Goal: Task Accomplishment & Management: Manage account settings

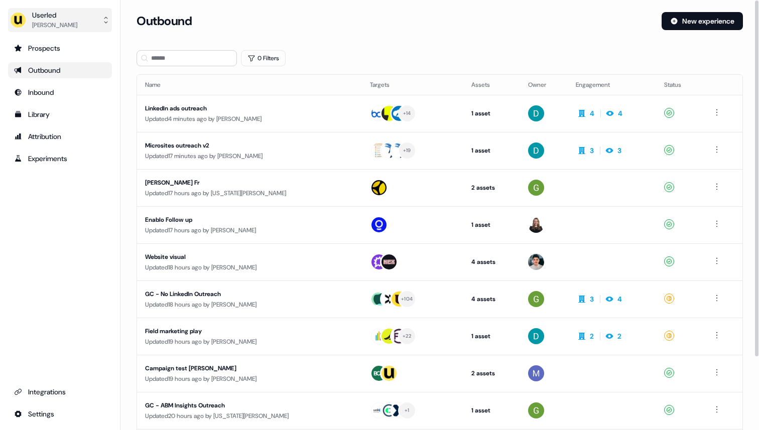
click at [81, 20] on button "Userled [PERSON_NAME]" at bounding box center [60, 20] width 104 height 24
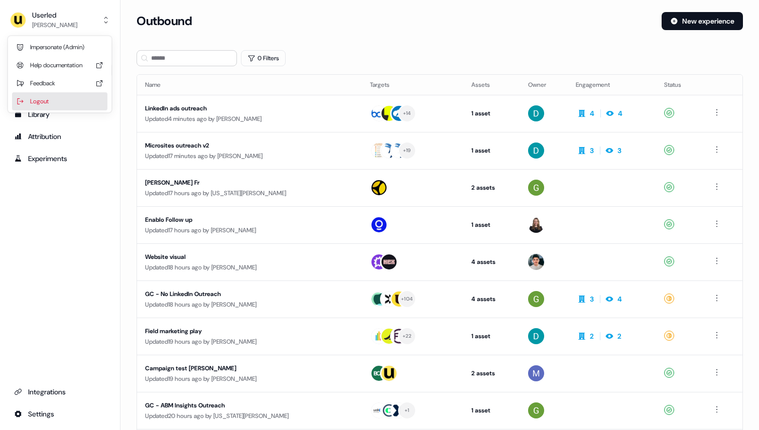
click at [69, 97] on div "Logout" at bounding box center [59, 101] width 95 height 18
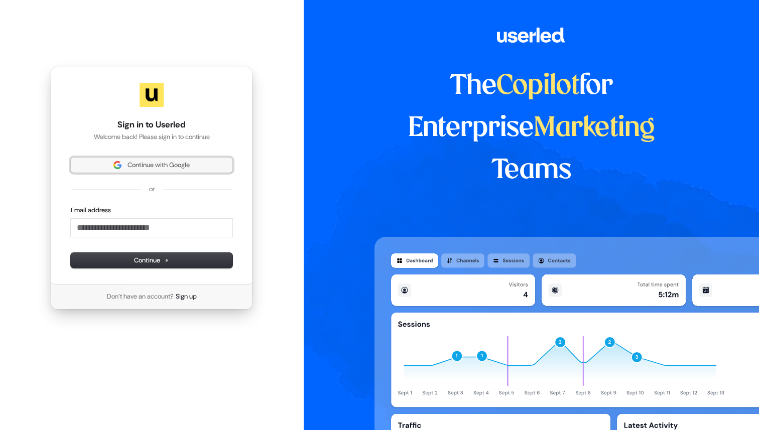
click at [189, 161] on span "Continue with Google" at bounding box center [159, 165] width 62 height 9
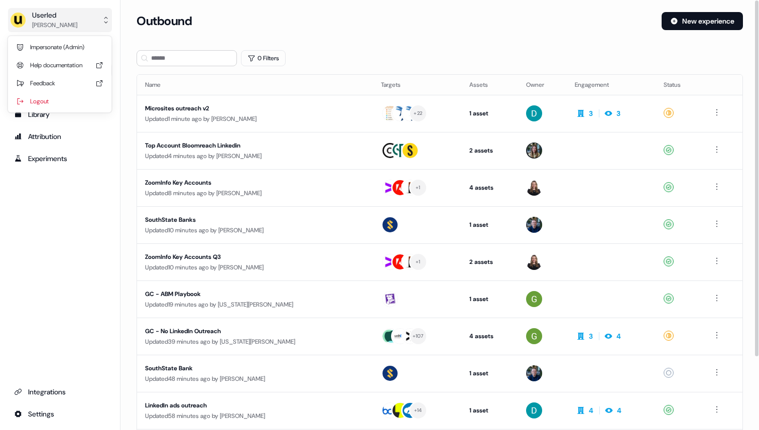
click at [57, 23] on div "[PERSON_NAME]" at bounding box center [54, 25] width 45 height 10
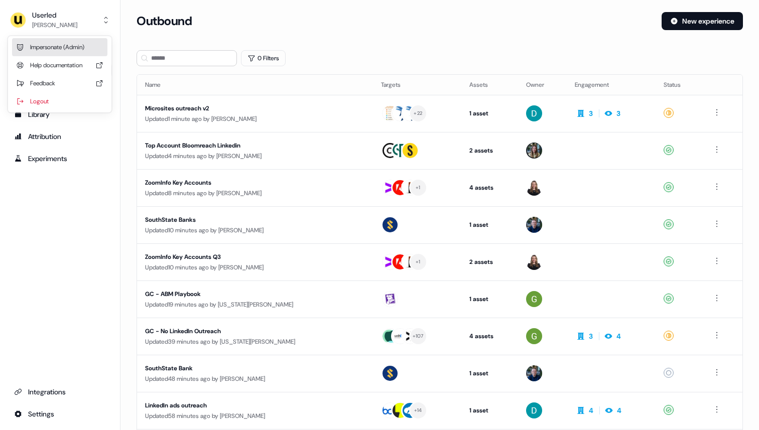
click at [61, 41] on div "Impersonate (Admin)" at bounding box center [59, 47] width 95 height 18
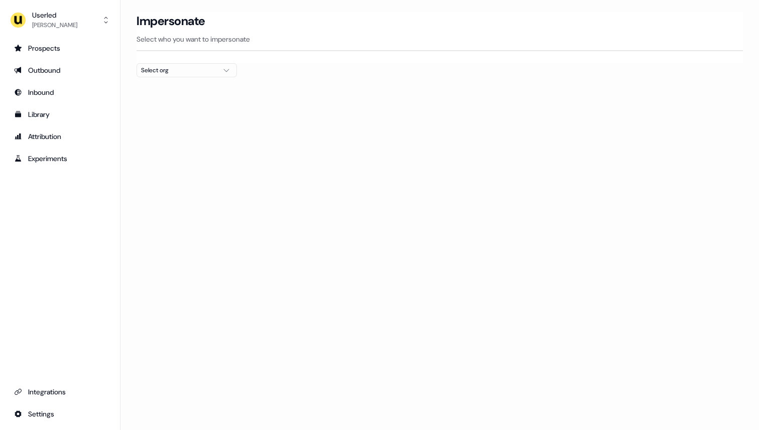
click at [168, 66] on div "Select org" at bounding box center [178, 70] width 75 height 10
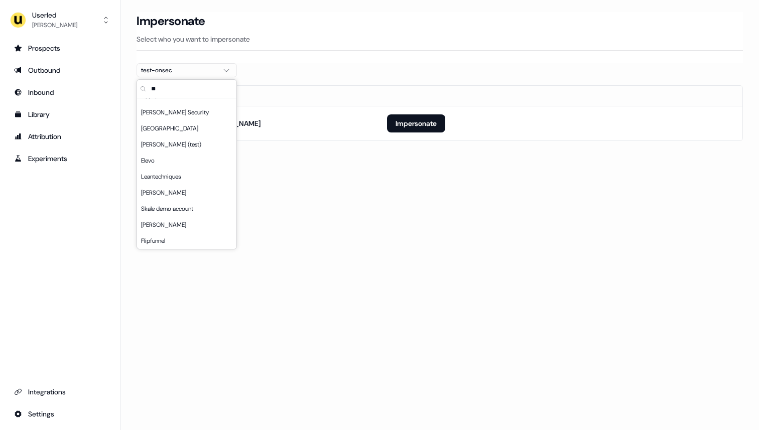
type input "*"
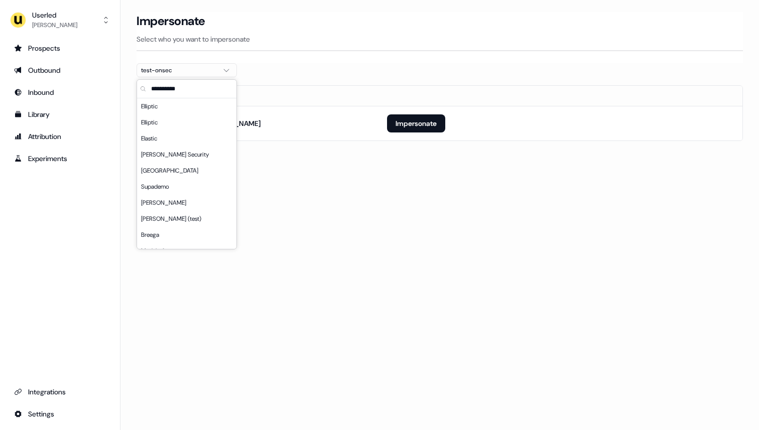
scroll to position [48, 0]
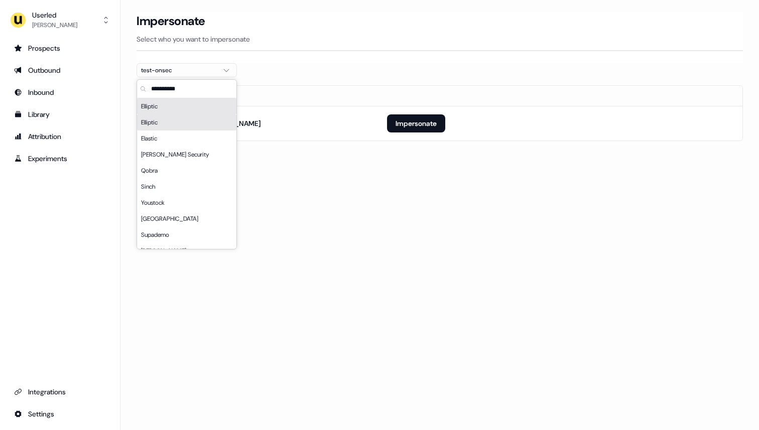
click at [168, 112] on div "Elliptic" at bounding box center [186, 106] width 99 height 16
click at [387, 79] on div at bounding box center [440, 81] width 606 height 8
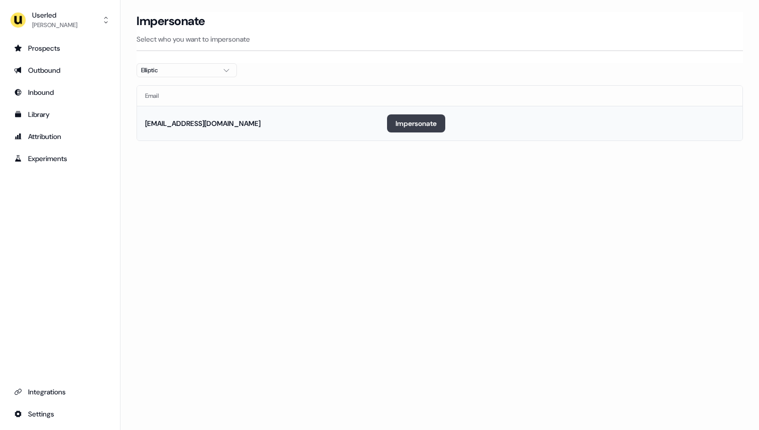
click at [425, 117] on button "Impersonate" at bounding box center [416, 123] width 58 height 18
